Goal: Navigation & Orientation: Understand site structure

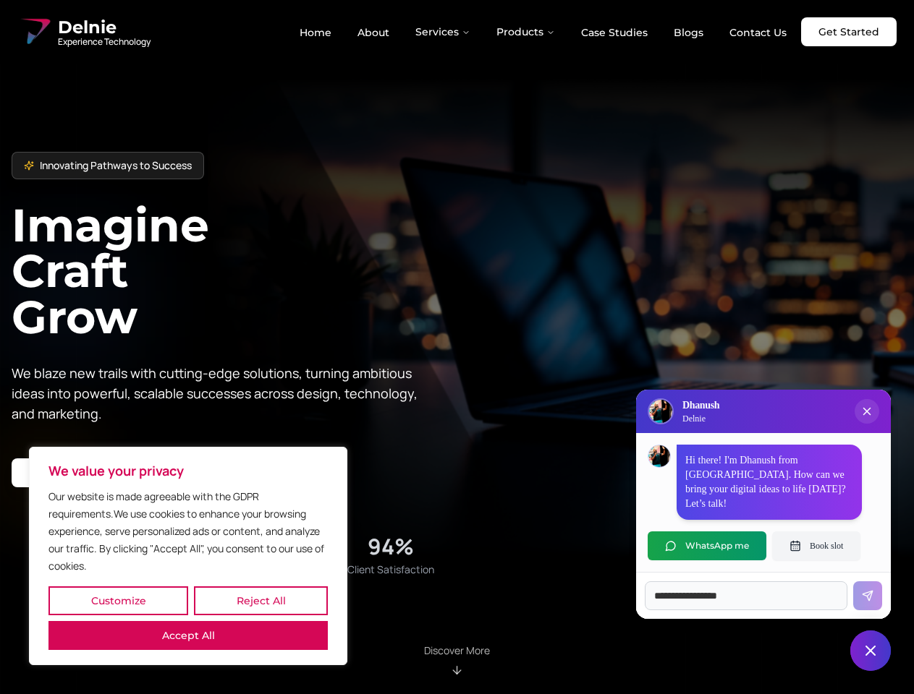
click at [118, 601] on button "Customize" at bounding box center [118, 601] width 140 height 29
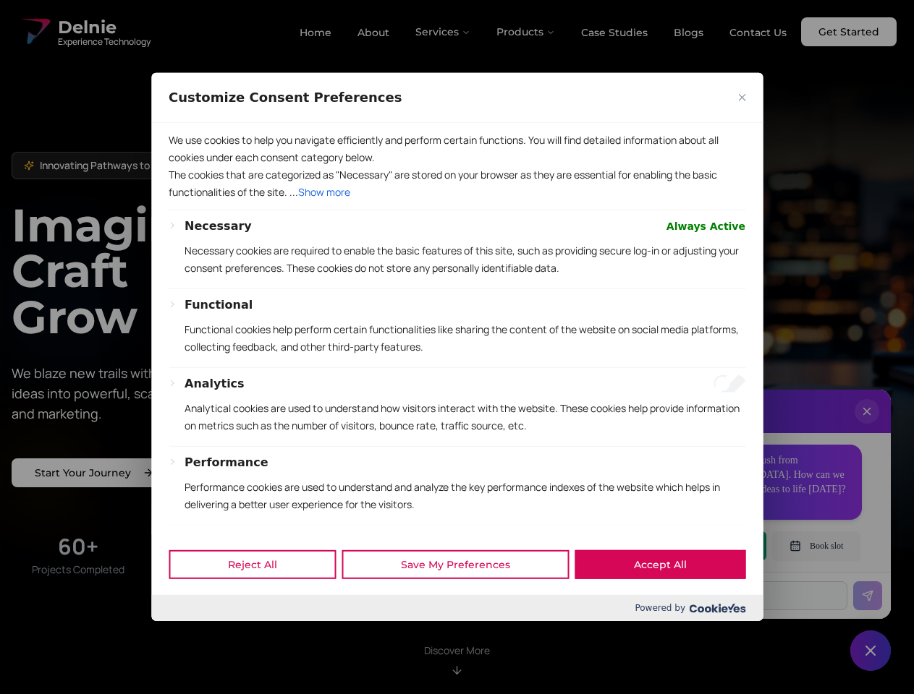
click at [260, 601] on div at bounding box center [457, 347] width 914 height 694
click at [188, 166] on p "We use cookies to help you navigate efficiently and perform certain functions. …" at bounding box center [457, 149] width 577 height 35
click at [456, 201] on p "The cookies that are categorized as "Necessary" are stored on your browser as t…" at bounding box center [457, 183] width 577 height 35
click at [443, 32] on div at bounding box center [457, 347] width 914 height 694
click at [526, 32] on div at bounding box center [457, 347] width 914 height 694
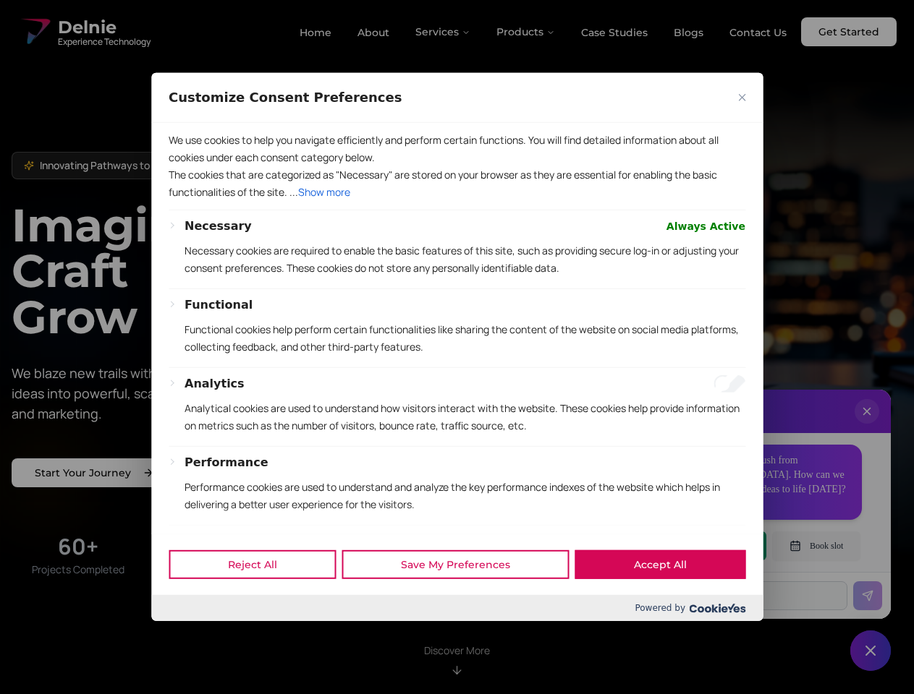
click at [867, 426] on div at bounding box center [457, 347] width 914 height 694
click at [707, 546] on div "Reject All Save My Preferences Accept All" at bounding box center [456, 564] width 611 height 61
click at [816, 546] on div at bounding box center [457, 347] width 914 height 694
click at [870, 651] on div at bounding box center [457, 347] width 914 height 694
